Goal: Navigation & Orientation: Find specific page/section

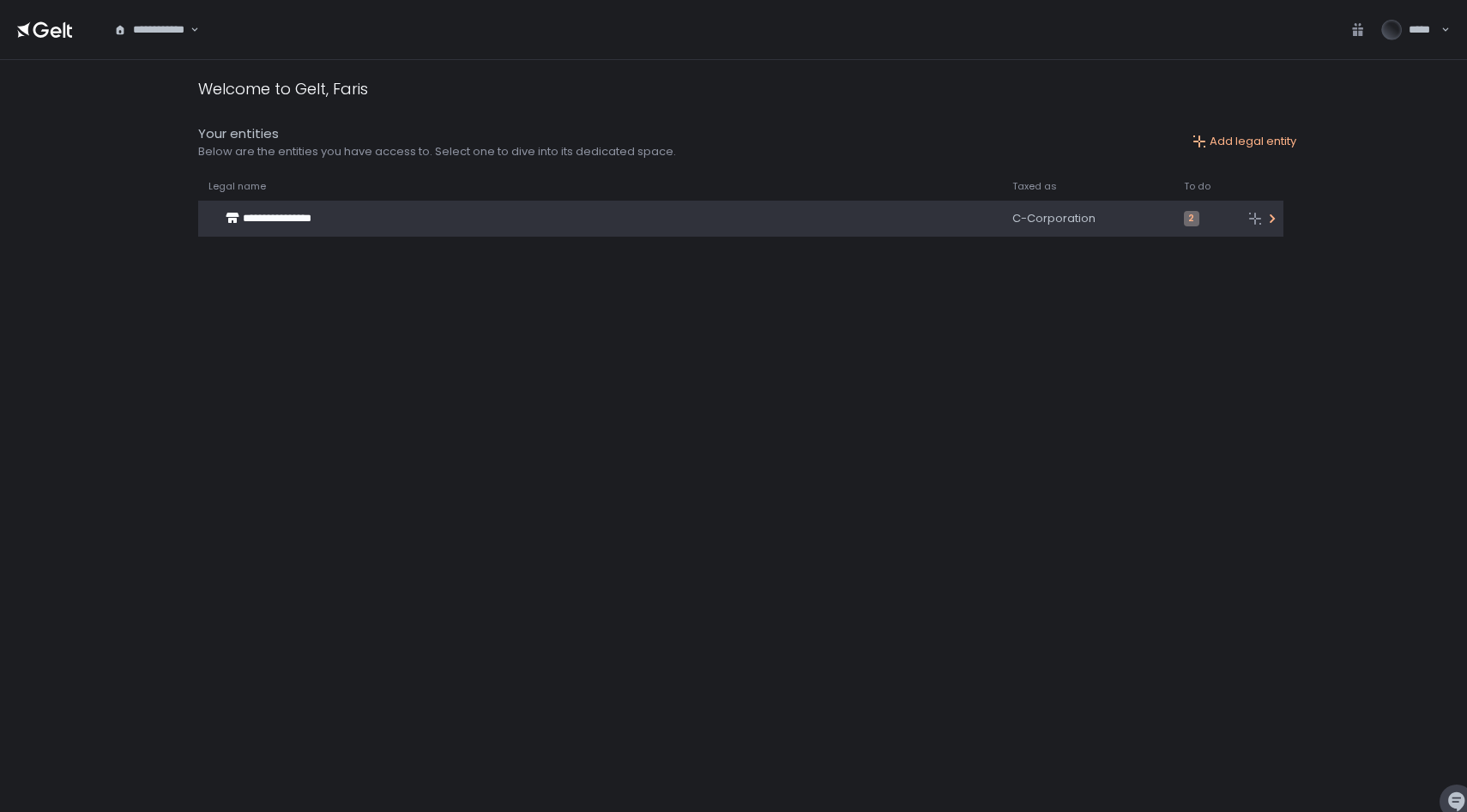
click at [1184, 213] on span "2" at bounding box center [1192, 219] width 16 height 16
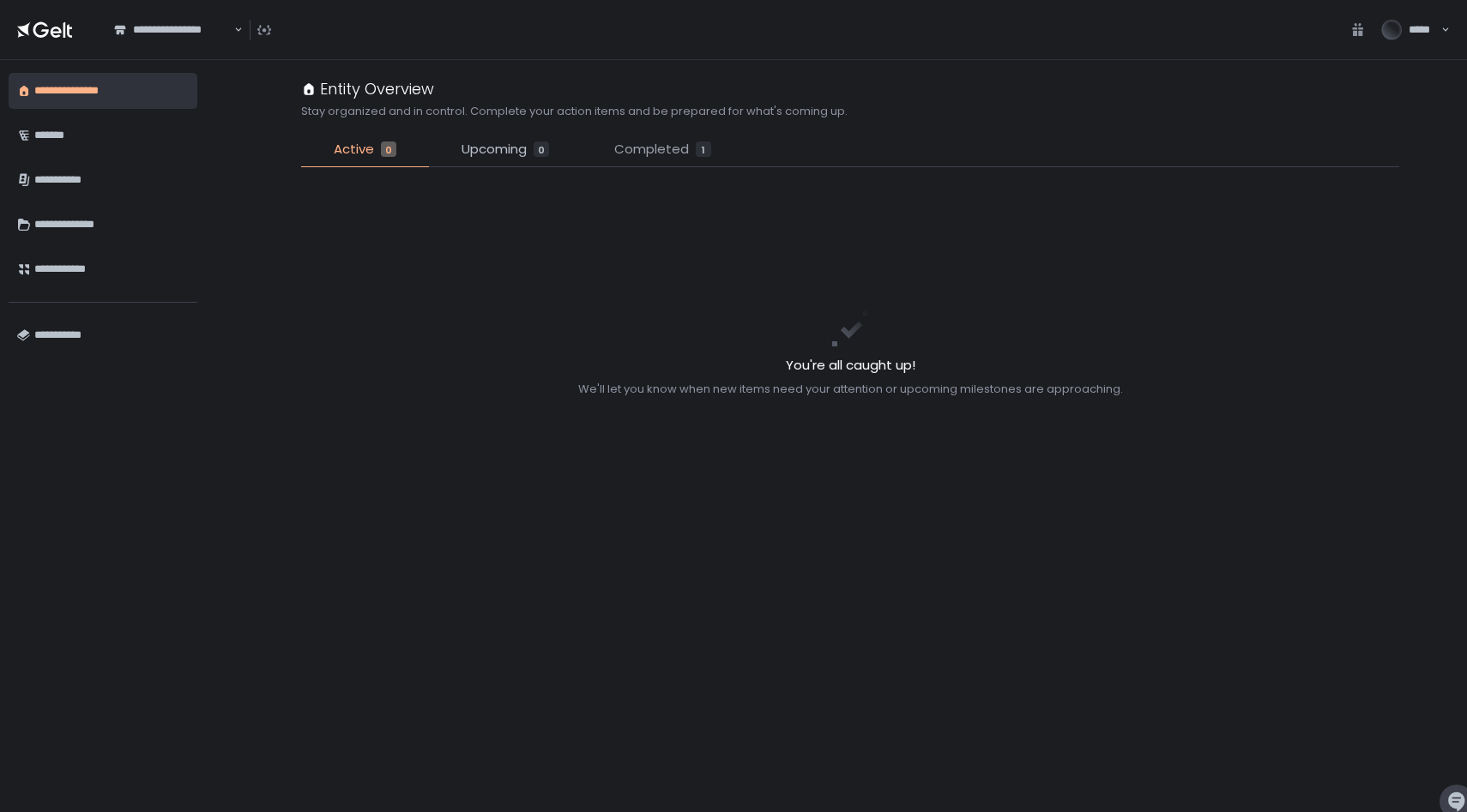
click at [620, 156] on span "Completed" at bounding box center [651, 150] width 75 height 19
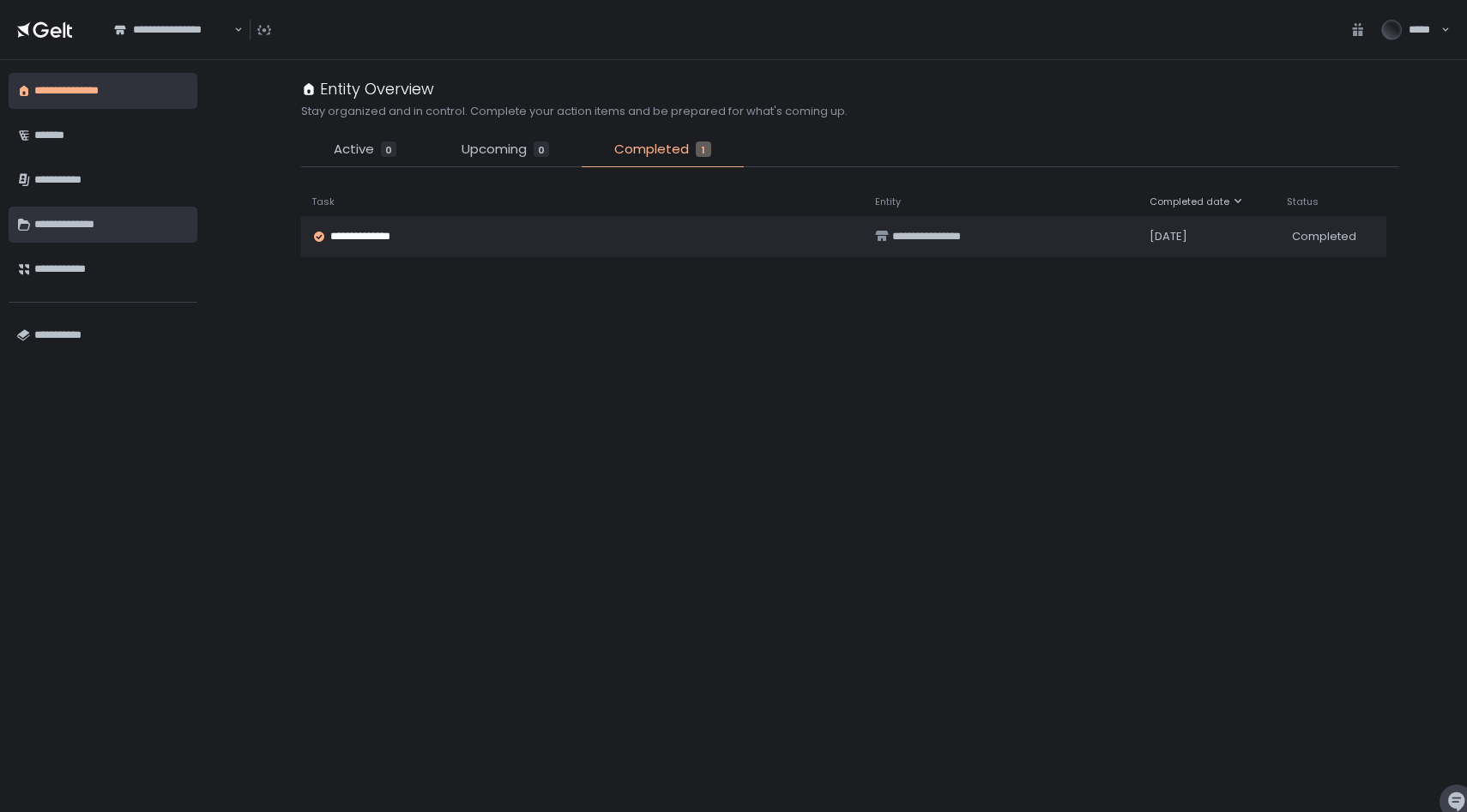
click at [130, 237] on div "**********" at bounding box center [111, 224] width 154 height 29
